Goal: Task Accomplishment & Management: Use online tool/utility

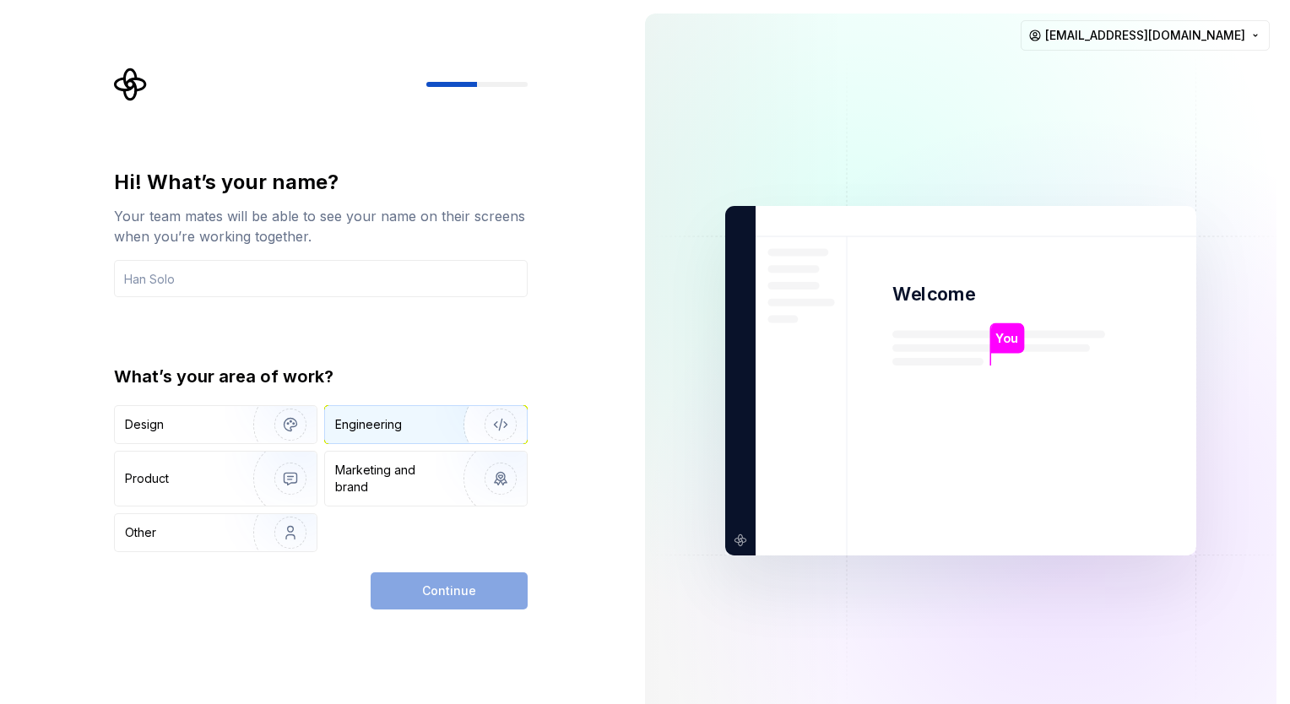
click at [413, 413] on div "Engineering" at bounding box center [426, 424] width 202 height 37
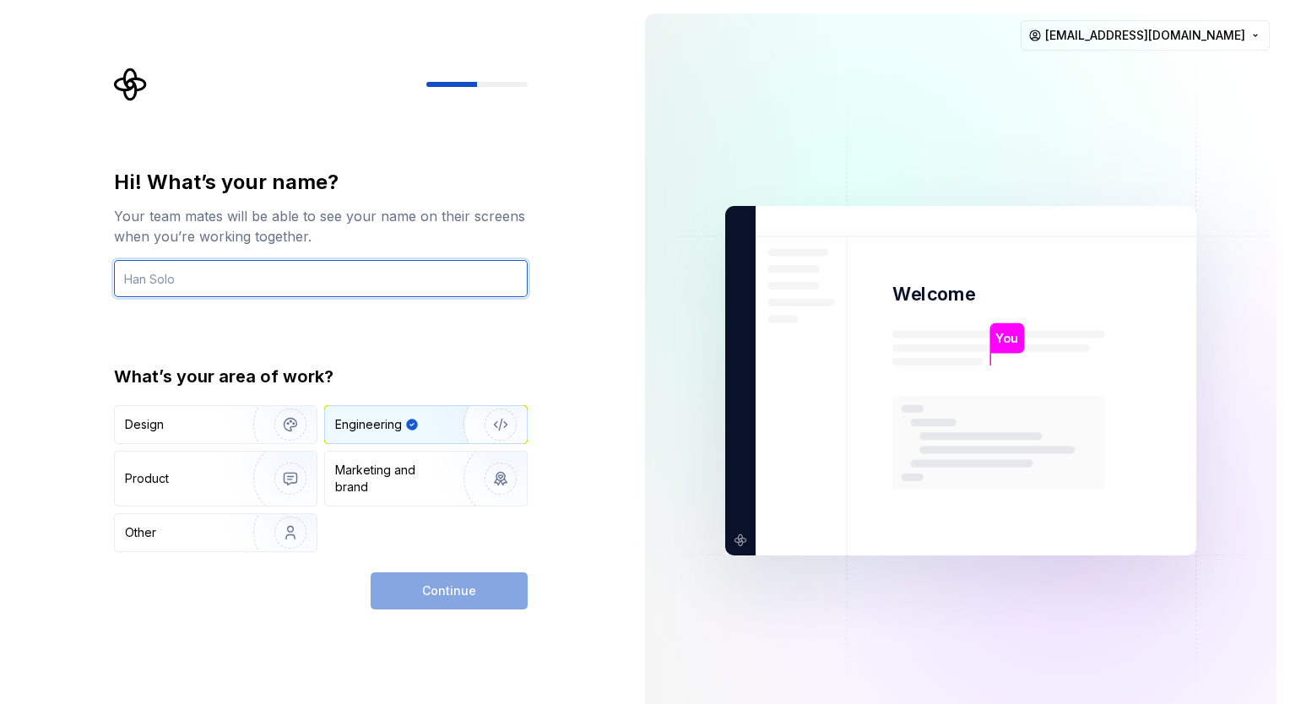
click at [321, 278] on input "text" at bounding box center [321, 278] width 414 height 37
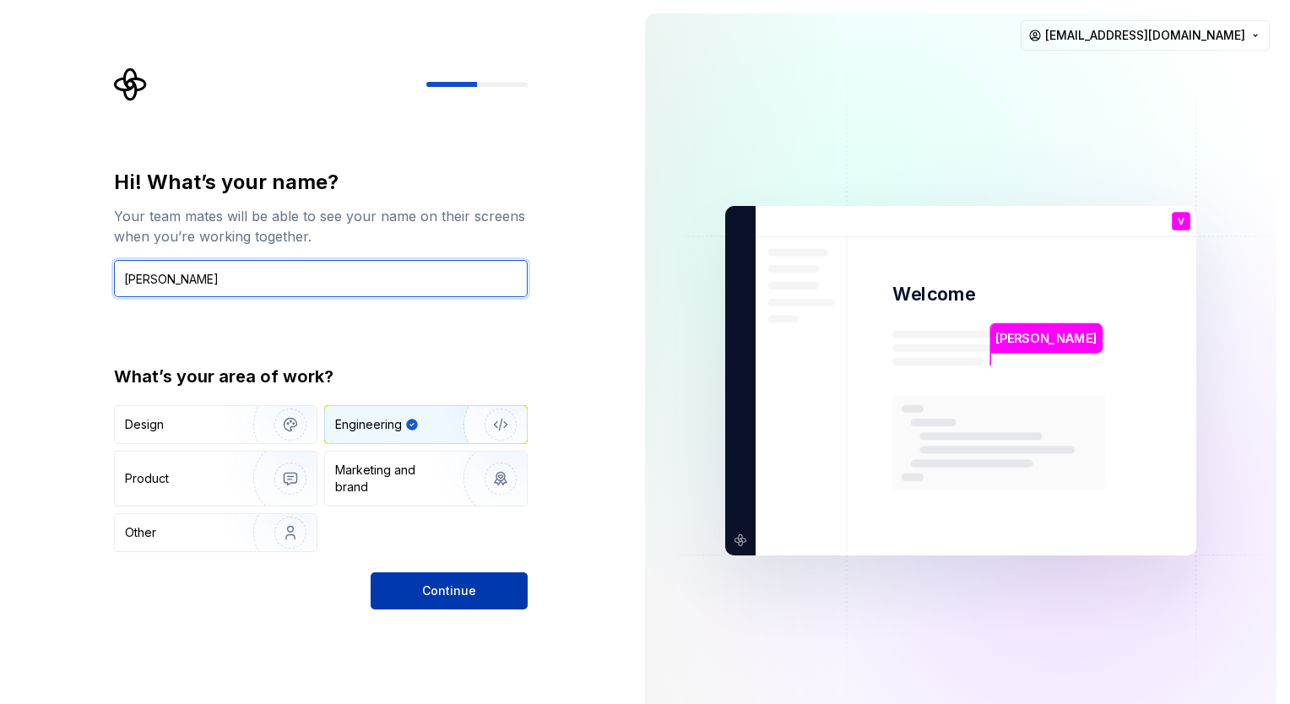
type input "Vaishnav Nimkar"
click at [449, 594] on span "Continue" at bounding box center [449, 591] width 54 height 17
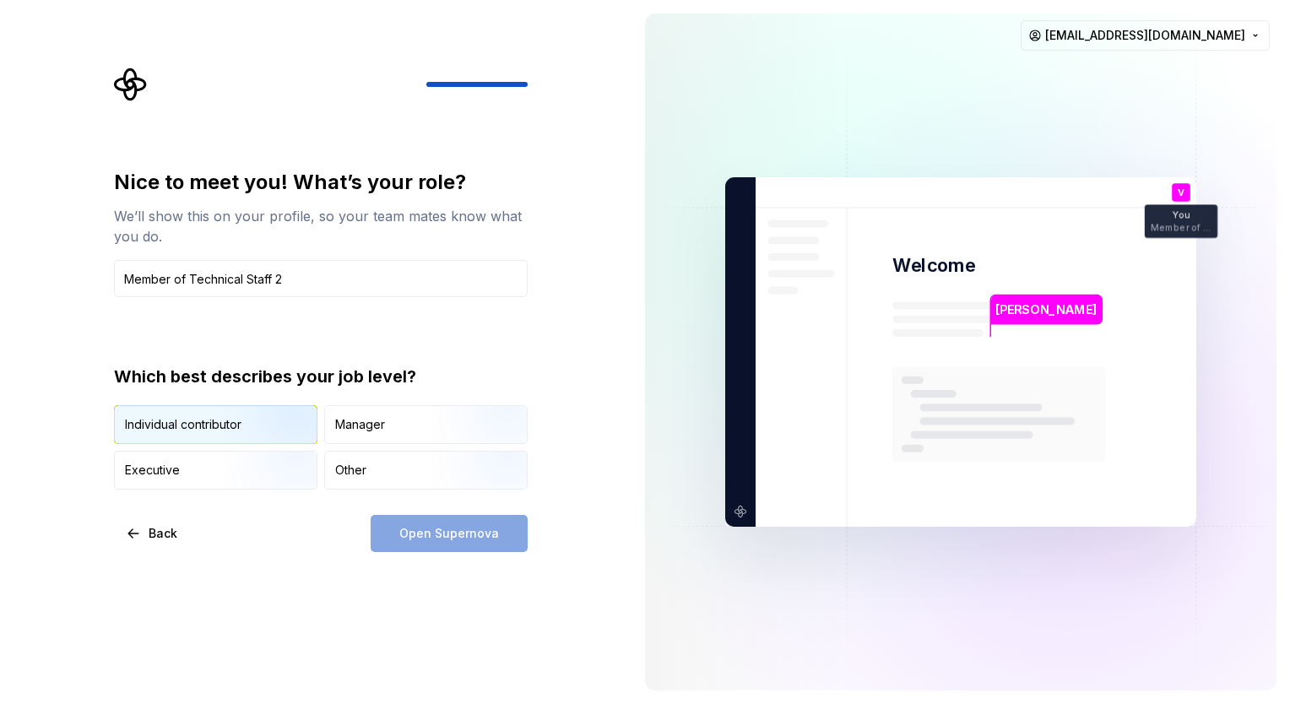
type input "Member of Technical Staff 2"
click at [273, 424] on img "button" at bounding box center [276, 445] width 108 height 113
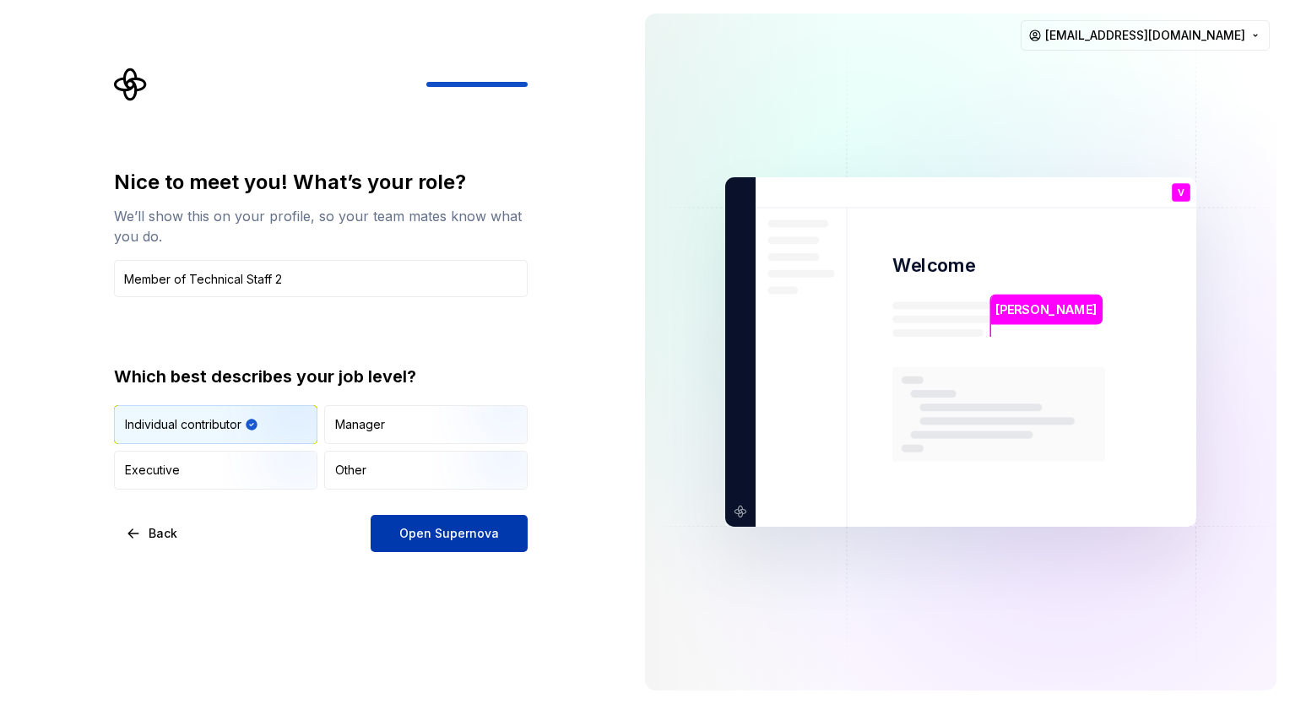
click at [446, 532] on span "Open Supernova" at bounding box center [449, 533] width 100 height 17
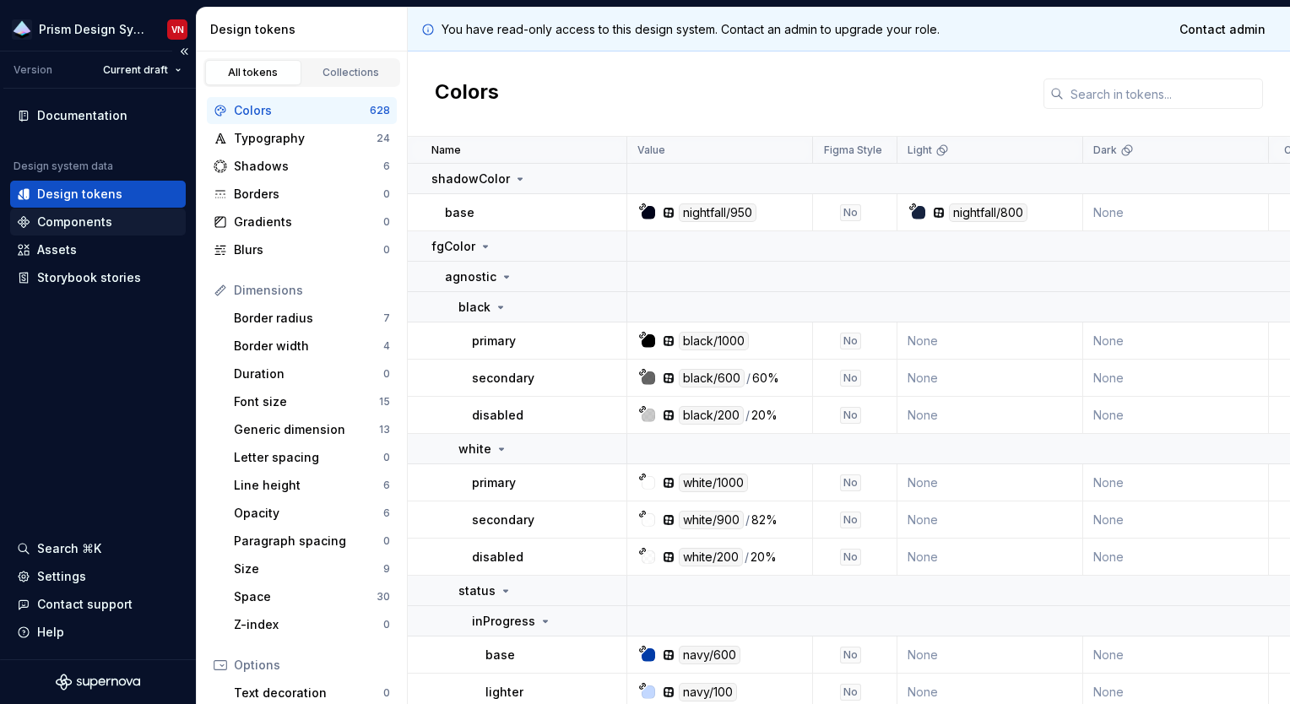
click at [117, 223] on div "Components" at bounding box center [98, 222] width 162 height 17
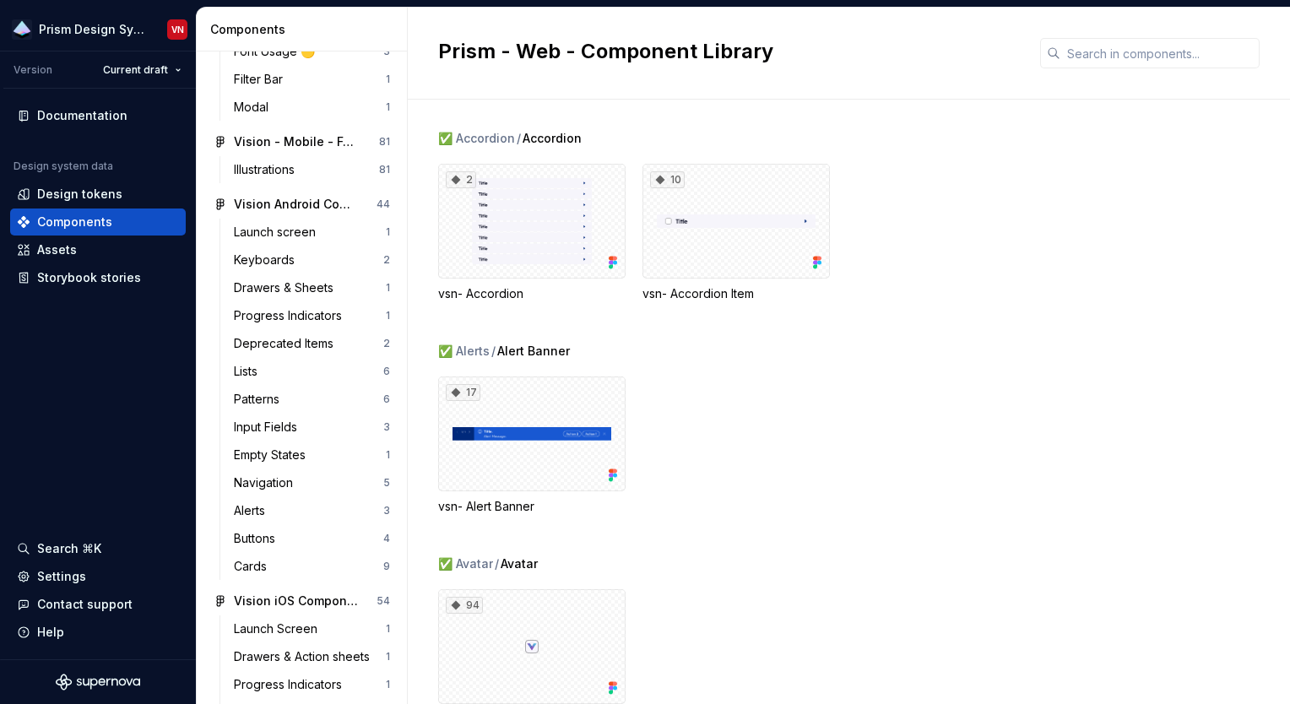
scroll to position [2327, 0]
